Goal: Navigation & Orientation: Go to known website

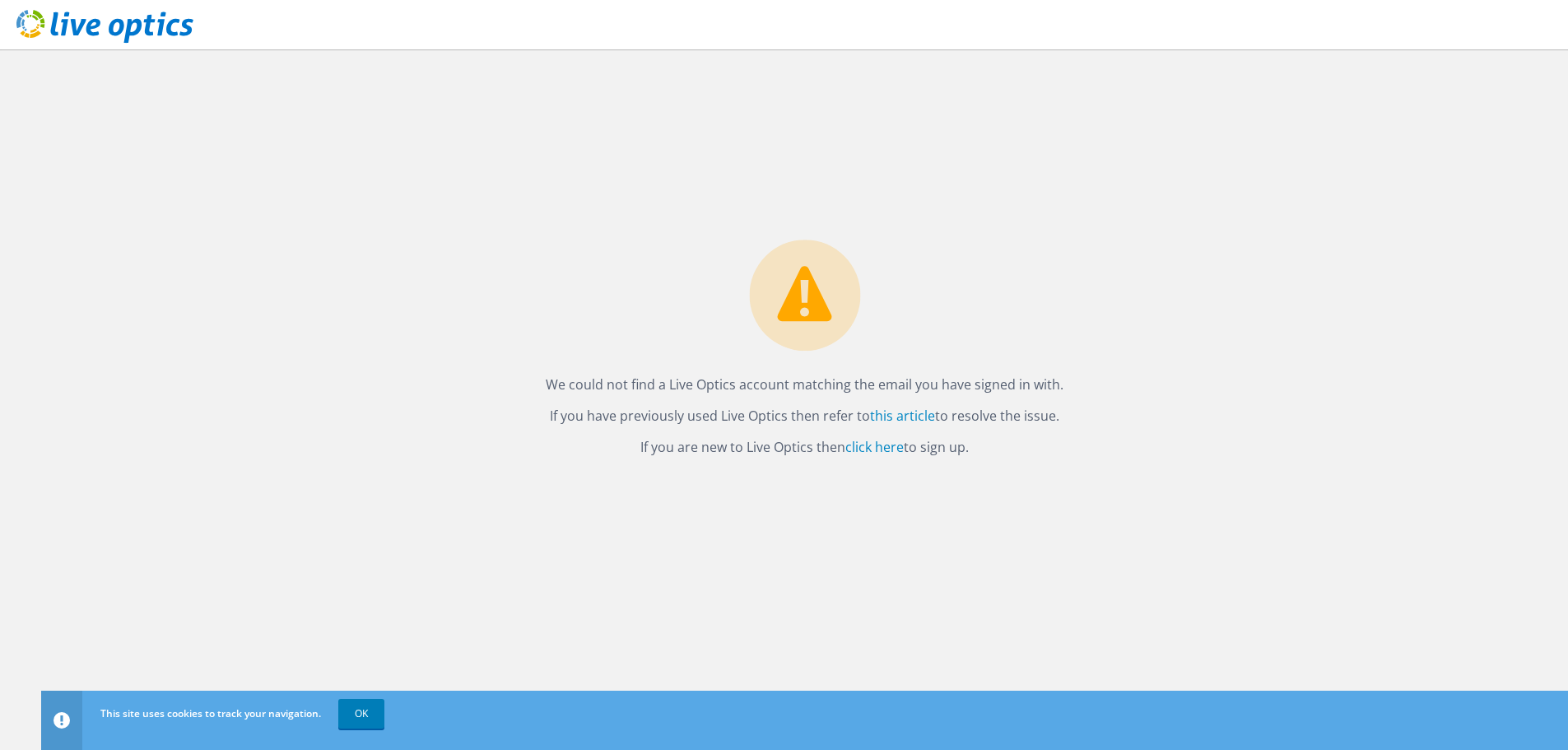
click at [98, 20] on use at bounding box center [104, 26] width 177 height 33
